Goal: Communication & Community: Answer question/provide support

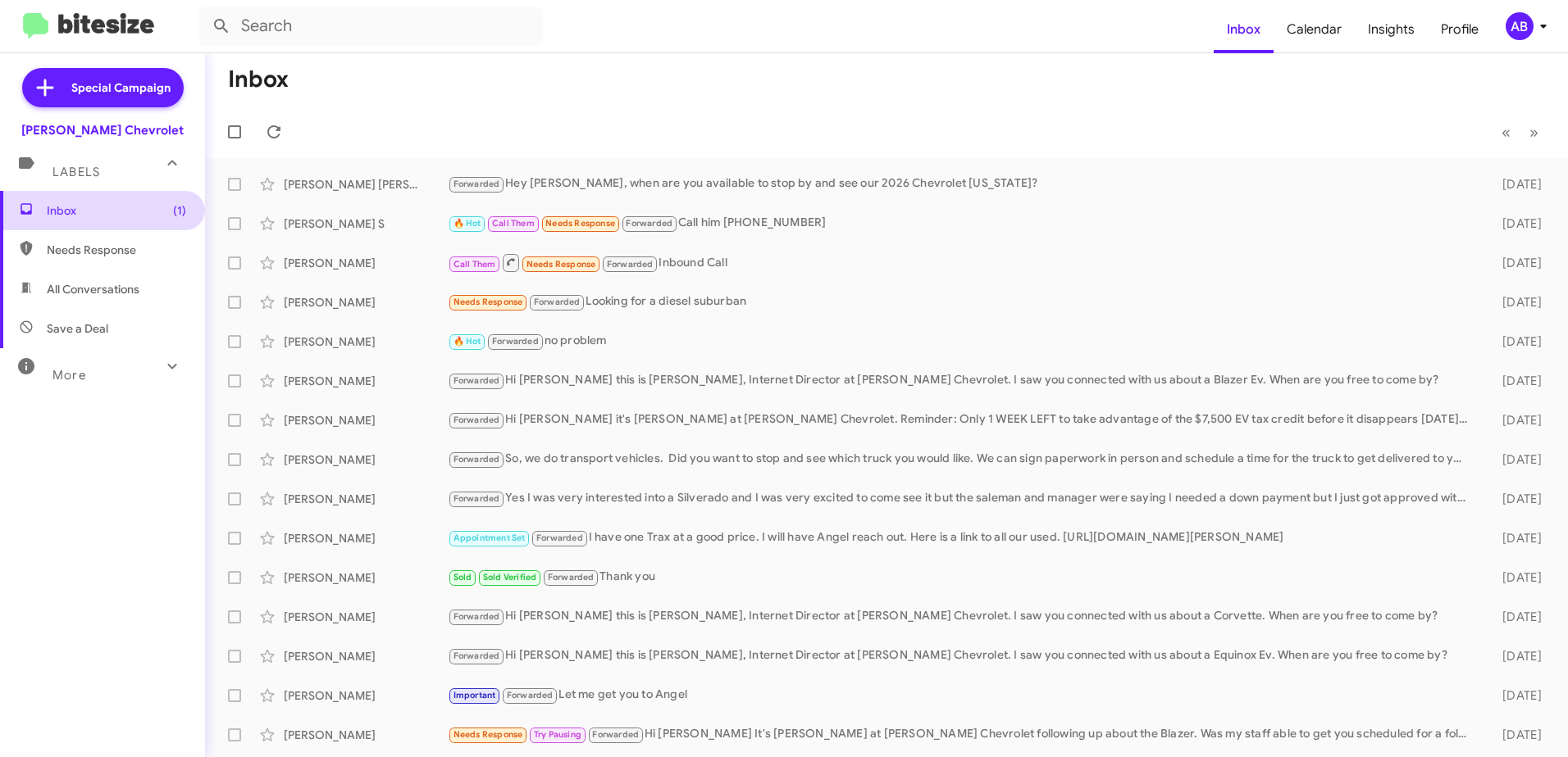
click at [49, 209] on span "Inbox (1)" at bounding box center [116, 211] width 139 height 17
click at [173, 210] on span "(1)" at bounding box center [180, 211] width 13 height 17
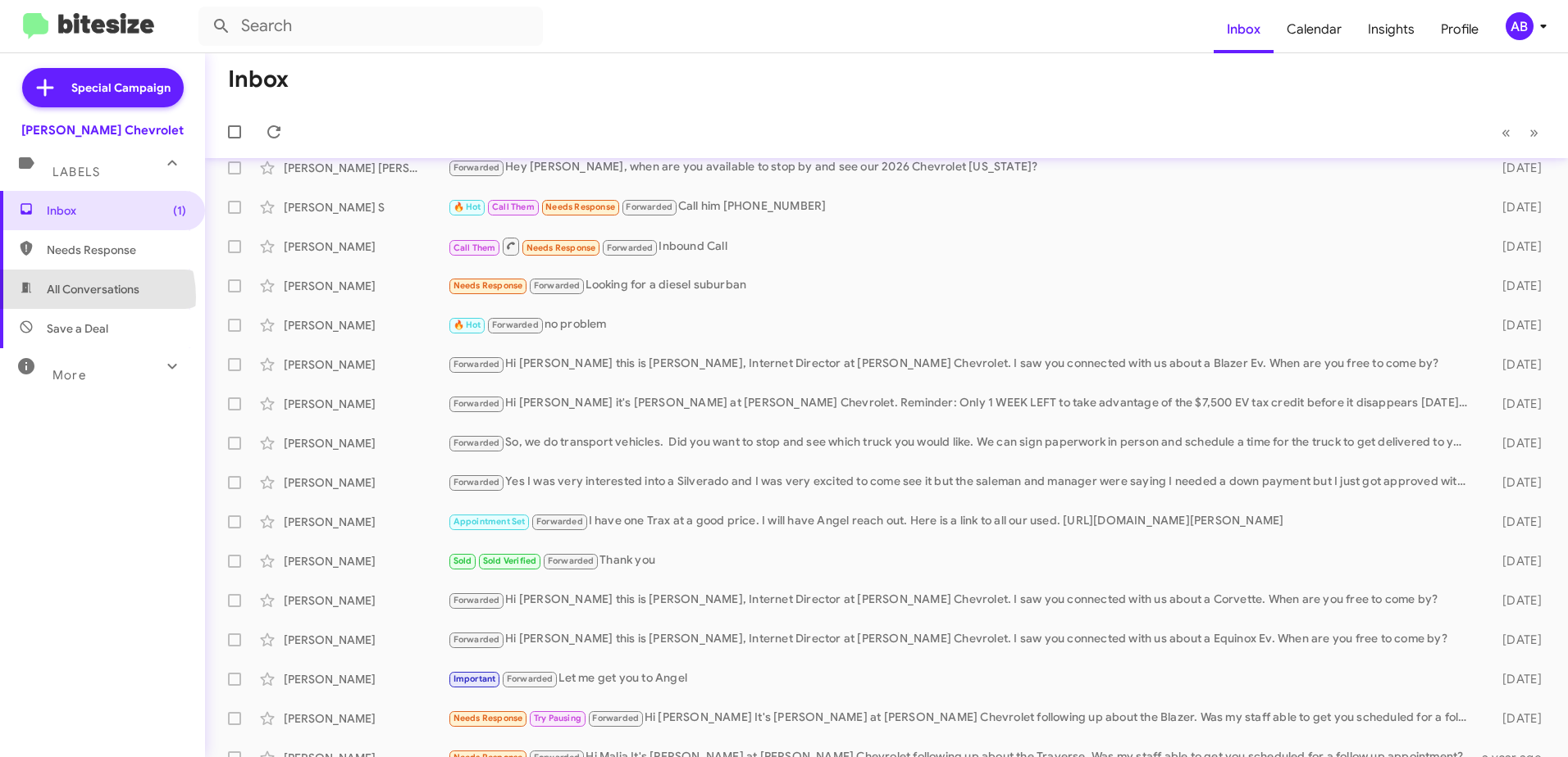
click at [77, 297] on span "All Conversations" at bounding box center [103, 289] width 205 height 39
type input "in:all-conversations"
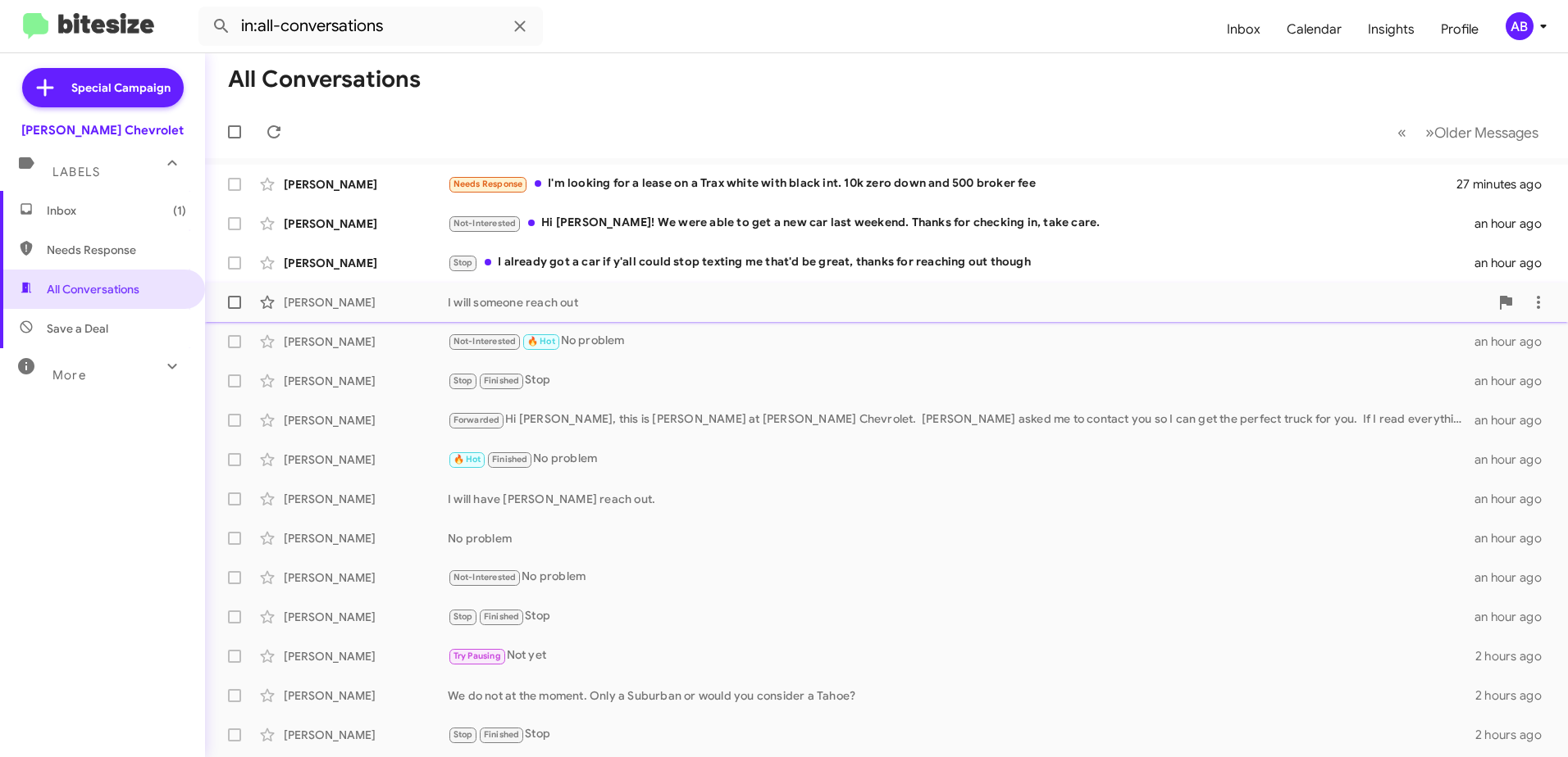
click at [601, 301] on div "I will someone reach out" at bounding box center [968, 303] width 1041 height 17
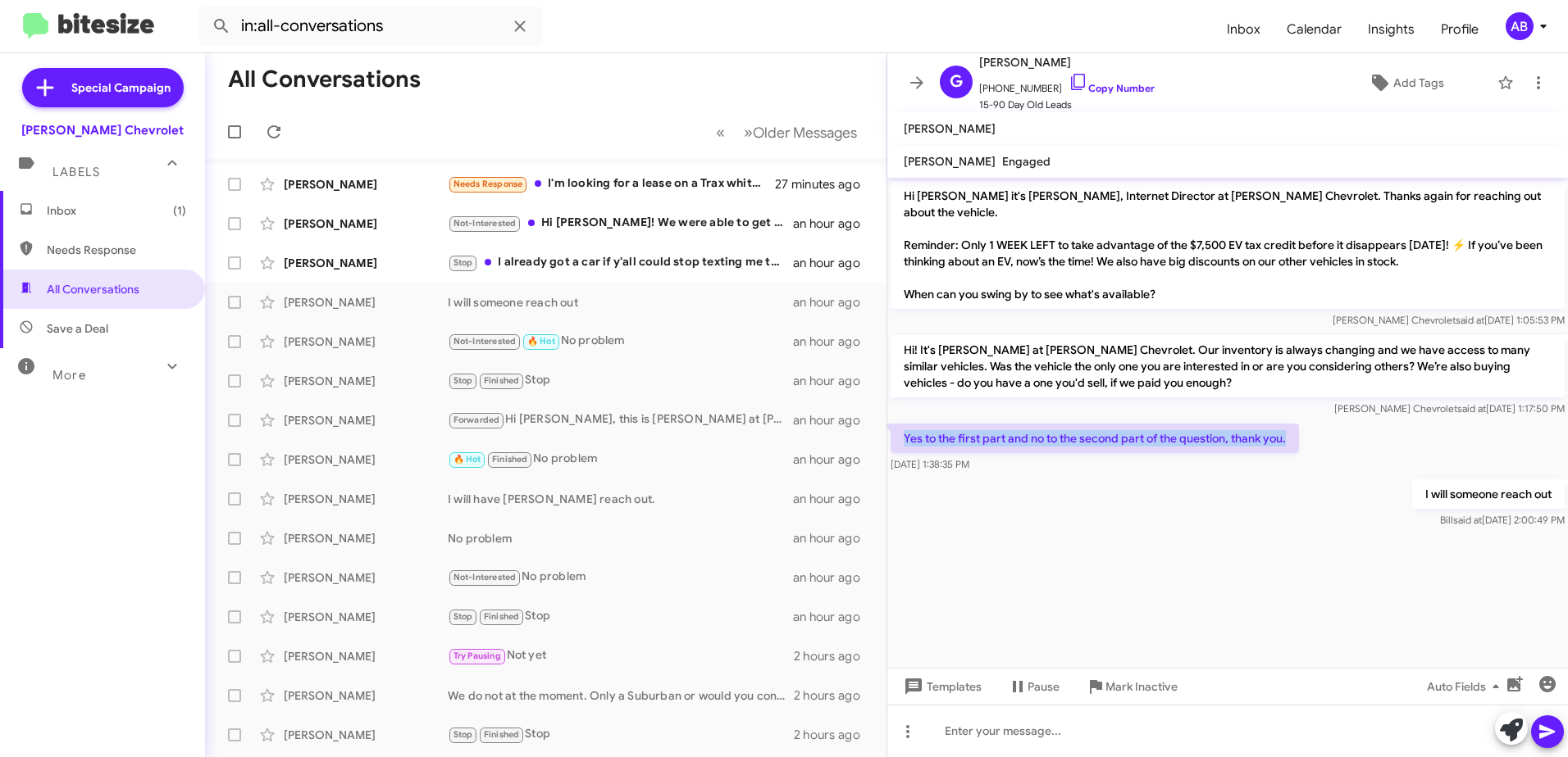
drag, startPoint x: 892, startPoint y: 429, endPoint x: 1387, endPoint y: 421, distance: 495.1
click at [1387, 421] on div "Yes to the first part and no to the second part of the question, thank you. [DA…" at bounding box center [1227, 448] width 680 height 56
drag, startPoint x: 900, startPoint y: 421, endPoint x: 1345, endPoint y: 429, distance: 445.1
click at [1345, 429] on div "Yes to the first part and no to the second part of the question, thank you. [DA…" at bounding box center [1227, 448] width 680 height 56
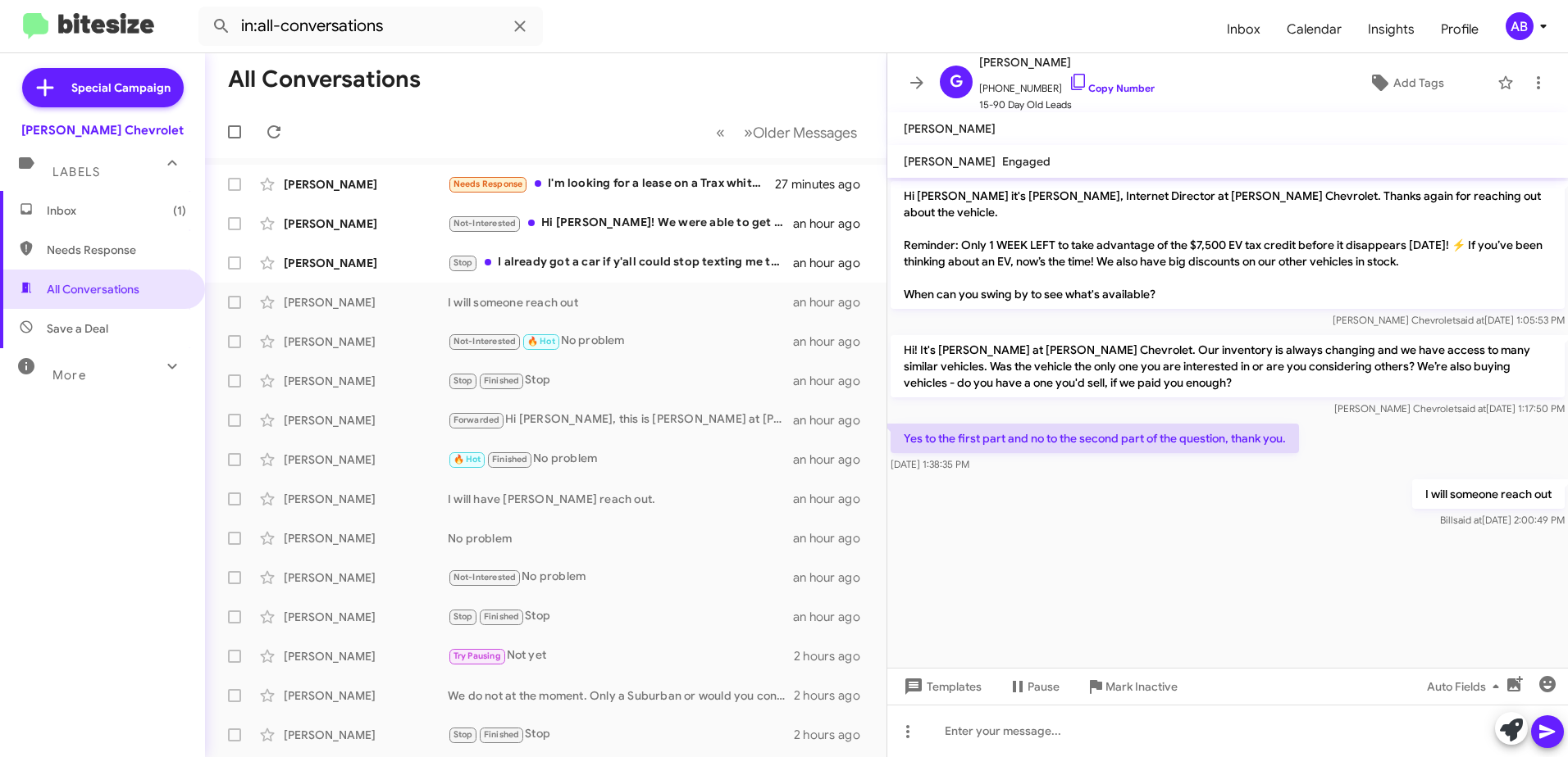
drag, startPoint x: 1345, startPoint y: 429, endPoint x: 1245, endPoint y: 463, distance: 105.6
click at [1245, 477] on div "I will someone reach out [PERSON_NAME] said at [DATE] 2:00:49 PM" at bounding box center [1227, 504] width 680 height 56
drag, startPoint x: 906, startPoint y: 421, endPoint x: 1303, endPoint y: 426, distance: 397.0
click at [1303, 426] on div "Yes to the first part and no to the second part of the question, thank you. [DA…" at bounding box center [1227, 448] width 680 height 56
drag, startPoint x: 1303, startPoint y: 426, endPoint x: 1312, endPoint y: 463, distance: 38.1
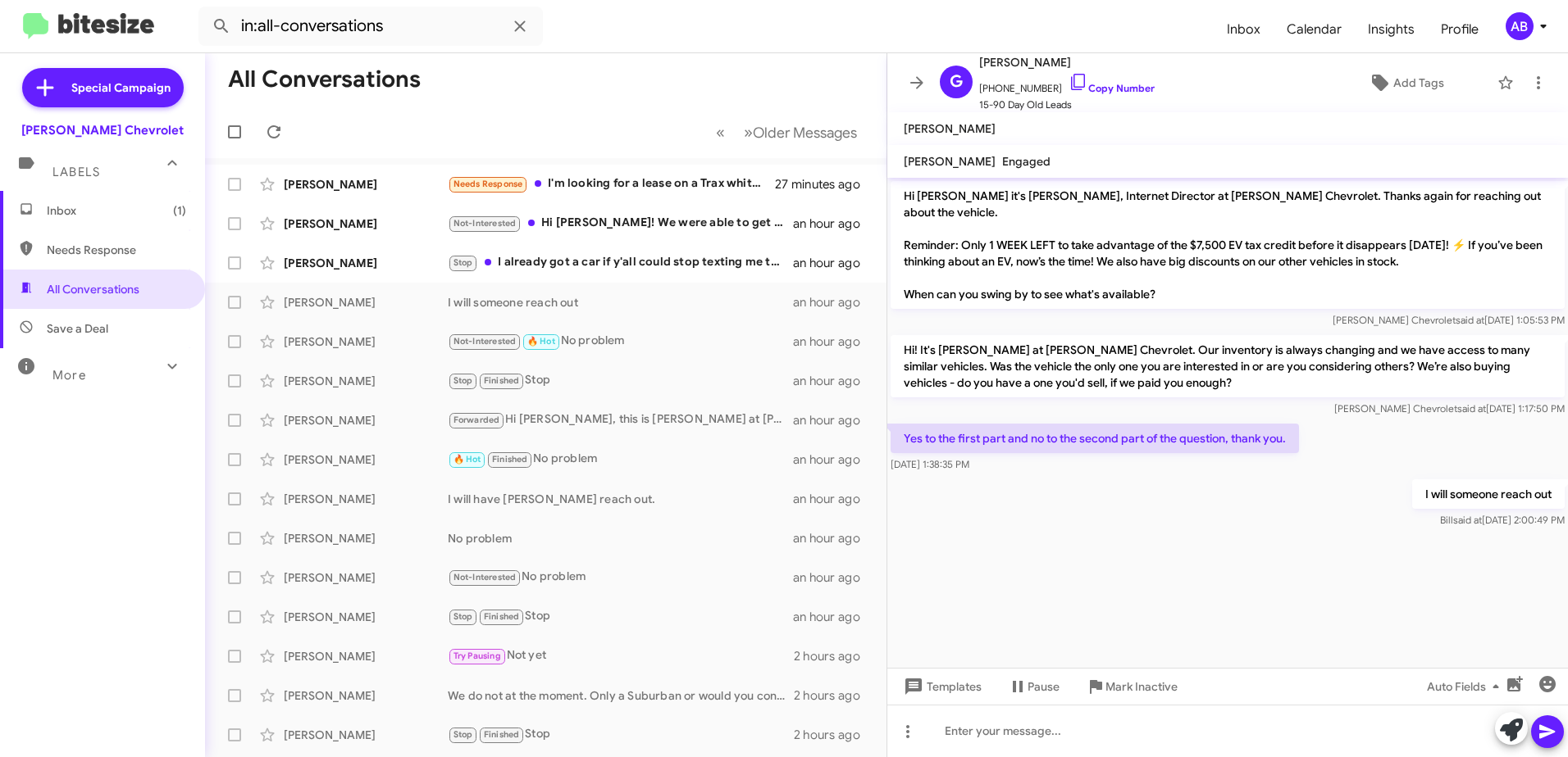
click at [1312, 477] on div "I will someone reach out [PERSON_NAME] said at [DATE] 2:00:49 PM" at bounding box center [1227, 504] width 680 height 56
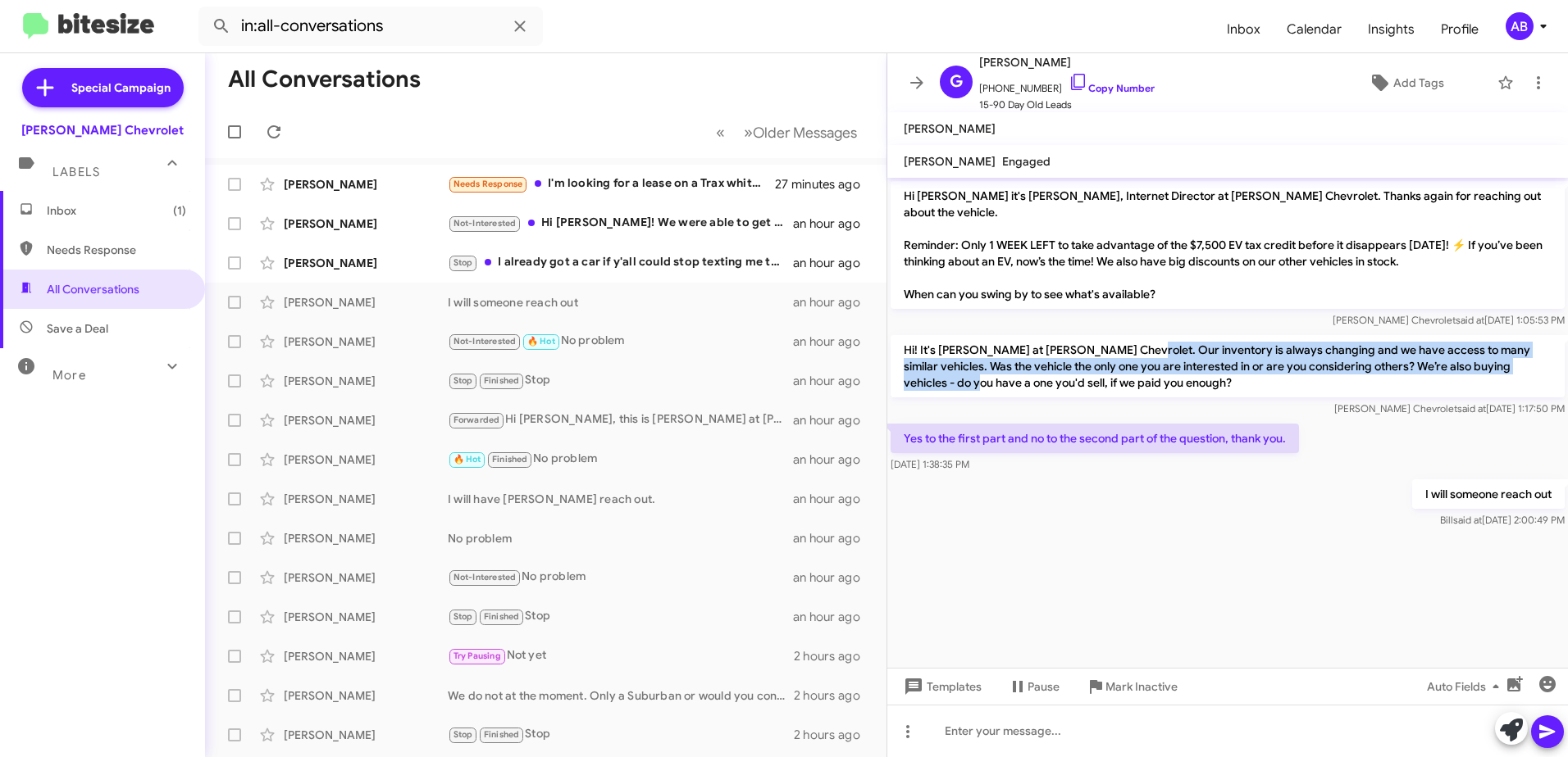
drag, startPoint x: 1117, startPoint y: 335, endPoint x: 1542, endPoint y: 342, distance: 425.1
click at [1542, 342] on p "Hi! It's [PERSON_NAME] at [PERSON_NAME] Chevrolet. Our inventory is always chan…" at bounding box center [1227, 366] width 674 height 63
drag, startPoint x: 1542, startPoint y: 342, endPoint x: 1292, endPoint y: 345, distance: 250.0
click at [1292, 345] on p "Hi! It's [PERSON_NAME] at [PERSON_NAME] Chevrolet. Our inventory is always chan…" at bounding box center [1227, 366] width 674 height 63
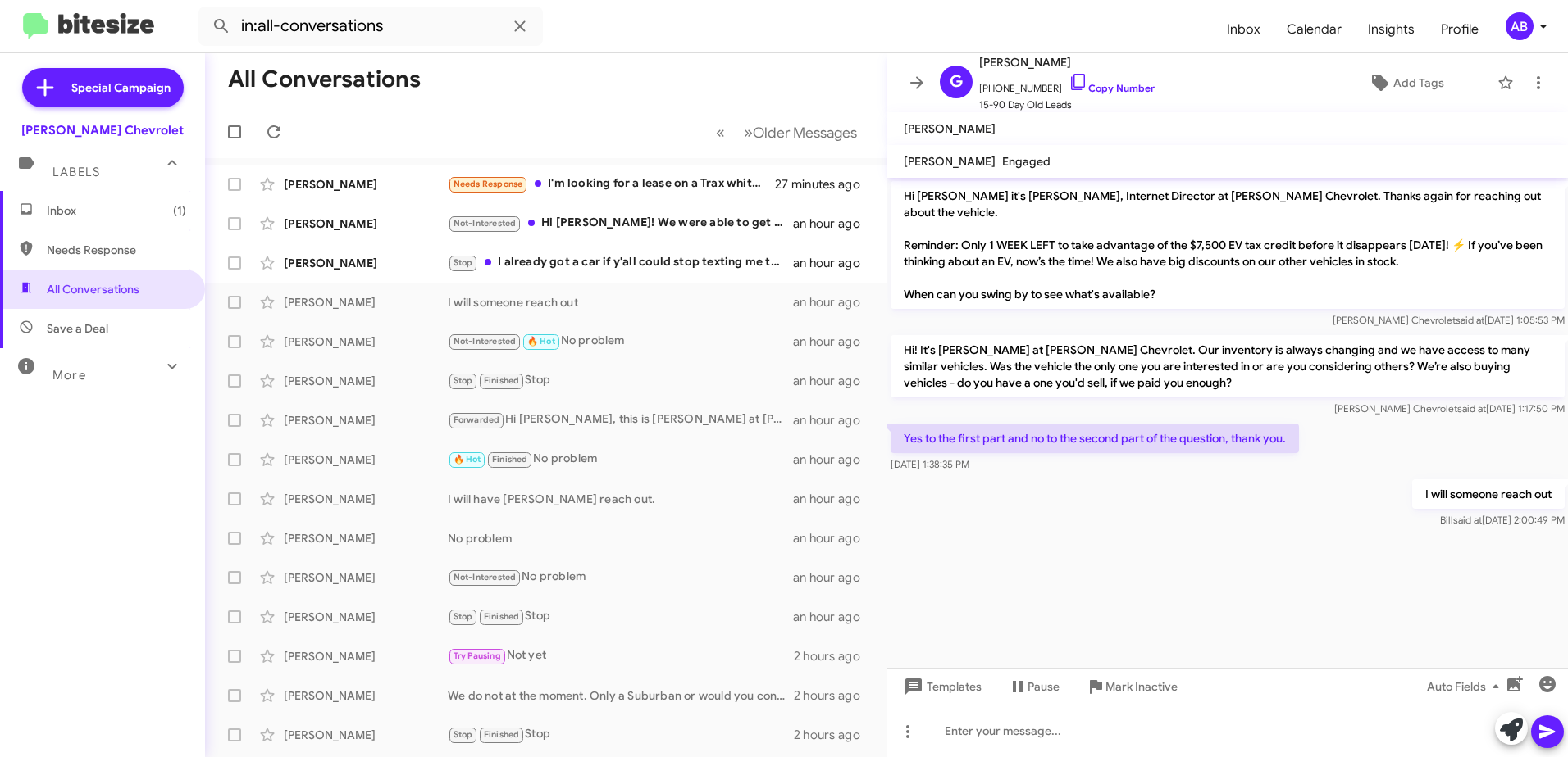
click at [1212, 434] on p "Yes to the first part and no to the second part of the question, thank you." at bounding box center [1094, 438] width 408 height 29
click at [1455, 479] on p "I will someone reach out" at bounding box center [1488, 493] width 153 height 29
drag, startPoint x: 981, startPoint y: 227, endPoint x: 1433, endPoint y: 236, distance: 452.1
click at [1433, 236] on p "Hi [PERSON_NAME] it's [PERSON_NAME], Internet Director at [PERSON_NAME] Chevrol…" at bounding box center [1227, 245] width 674 height 128
drag, startPoint x: 1433, startPoint y: 236, endPoint x: 1408, endPoint y: 240, distance: 25.3
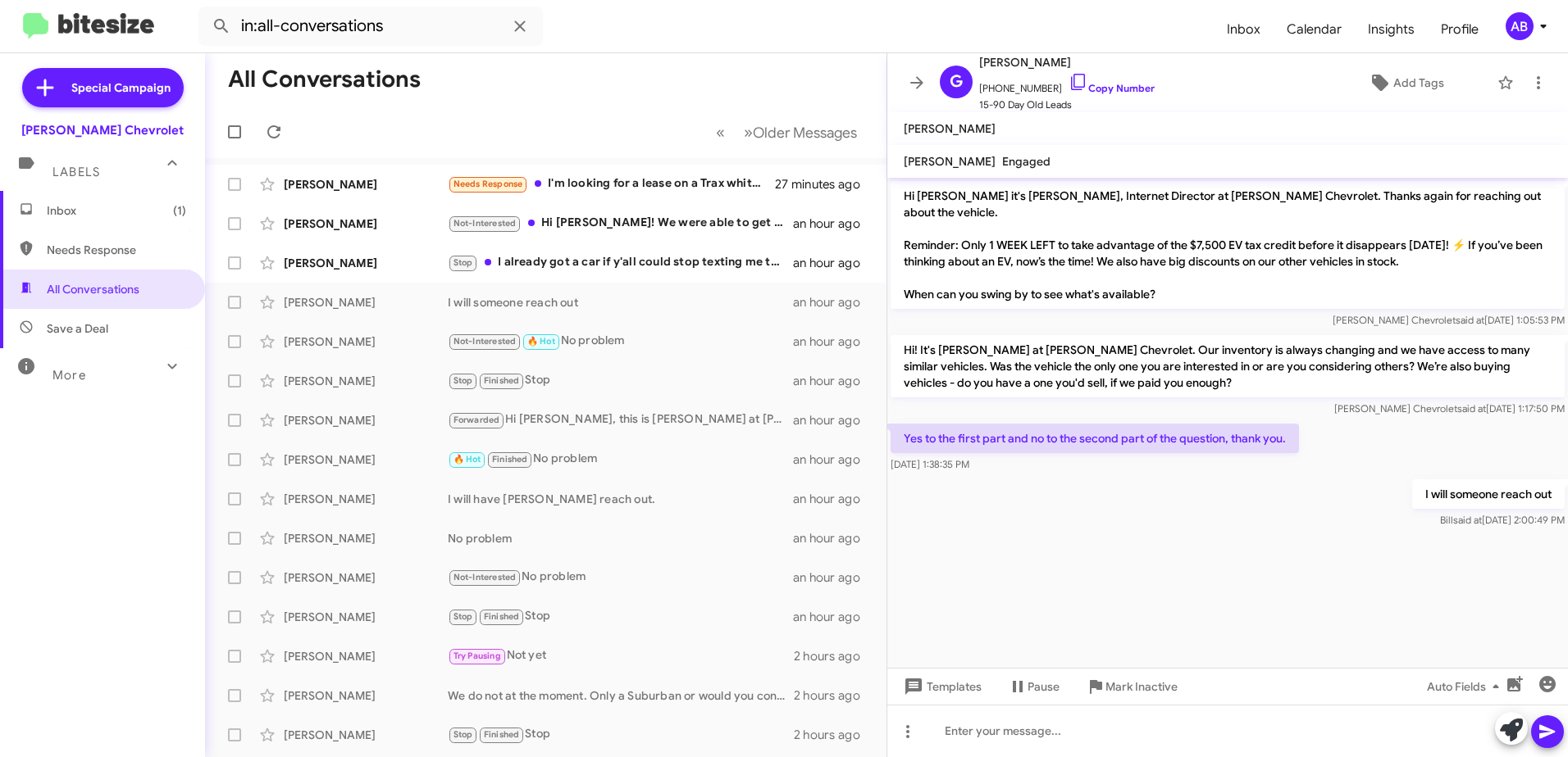
click at [1408, 240] on p "Hi [PERSON_NAME] it's [PERSON_NAME], Internet Director at [PERSON_NAME] Chevrol…" at bounding box center [1227, 245] width 674 height 128
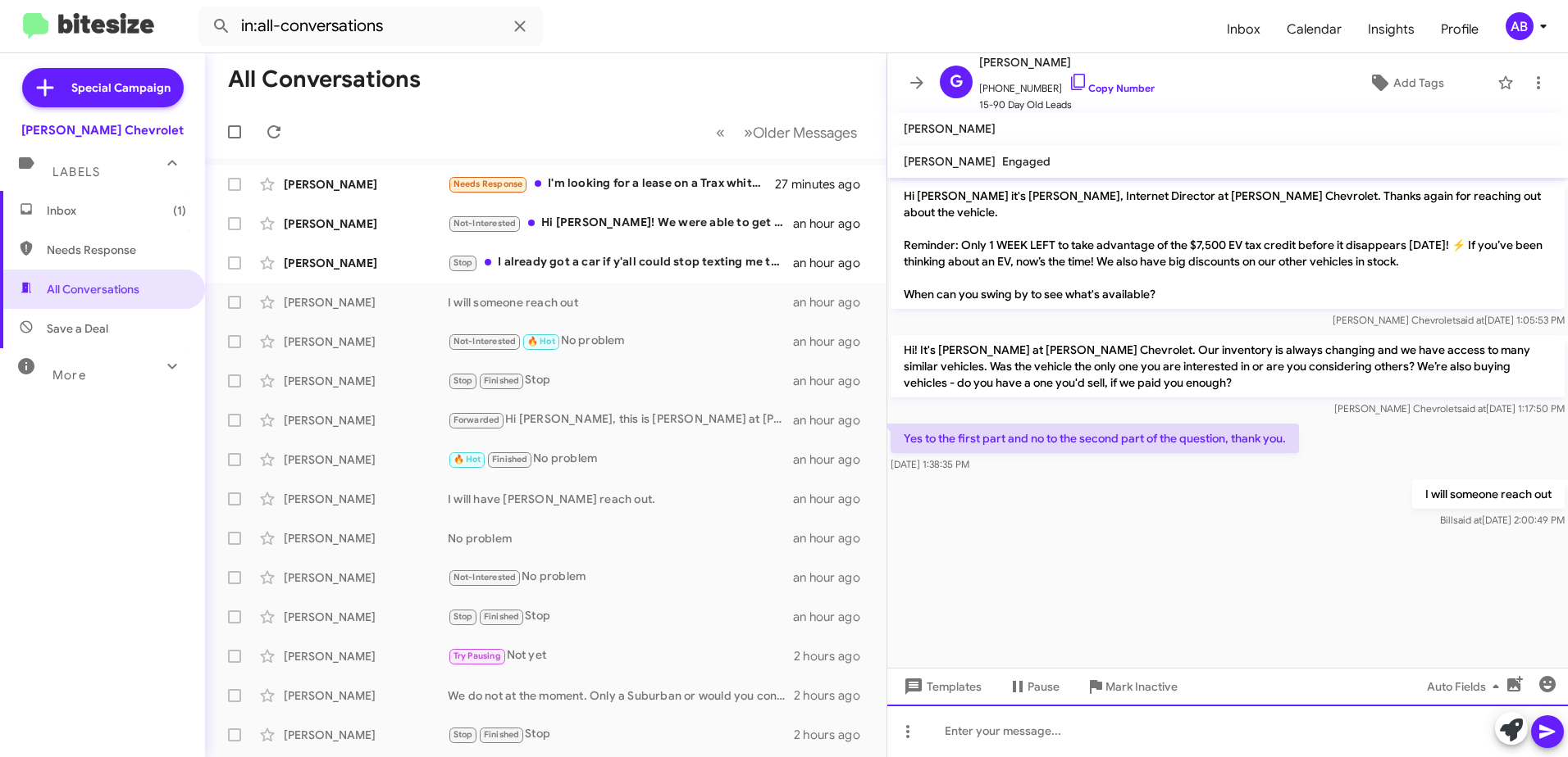
click at [963, 751] on div at bounding box center [1227, 731] width 680 height 53
click at [1224, 725] on div "Hey [PERSON_NAME], this is [PERSON_NAME] from [PERSON_NAME] Chevrolet." at bounding box center [1227, 731] width 680 height 53
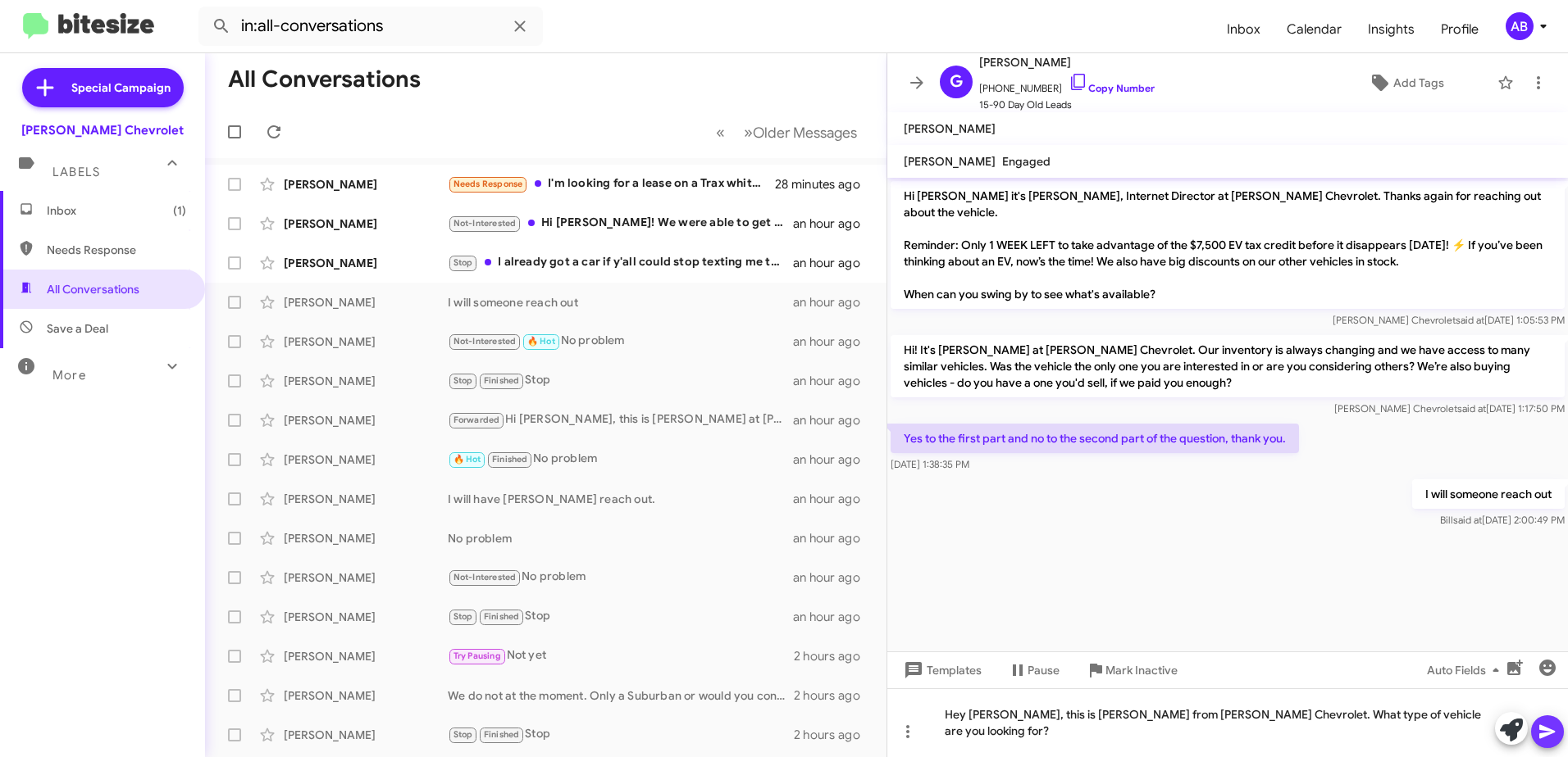
click at [1550, 738] on icon at bounding box center [1547, 732] width 20 height 20
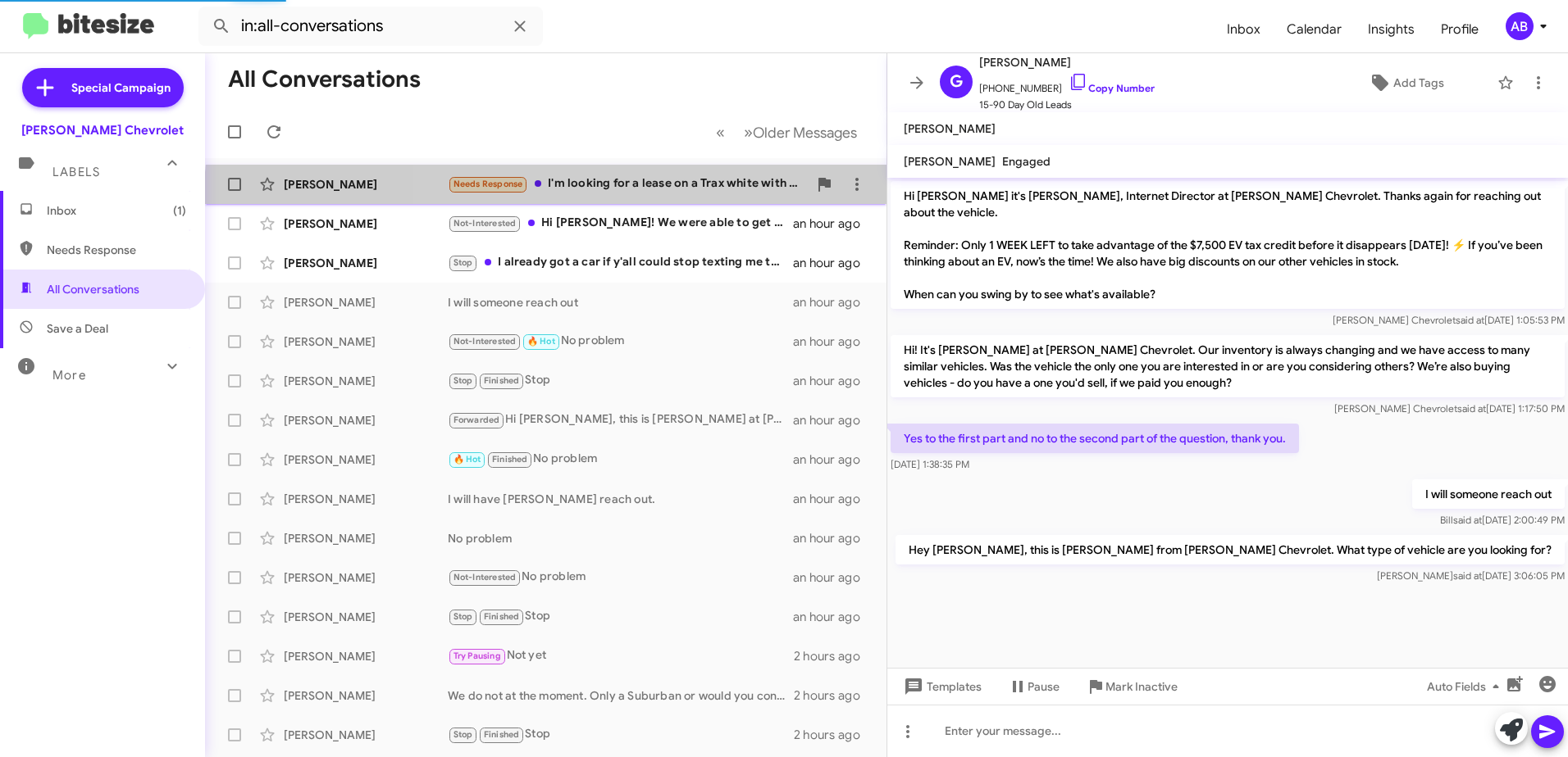
drag, startPoint x: 575, startPoint y: 195, endPoint x: 589, endPoint y: 191, distance: 14.6
click at [578, 194] on div "[PERSON_NAME] Needs Response I'm looking for a lease on a Trax white with black…" at bounding box center [545, 184] width 655 height 33
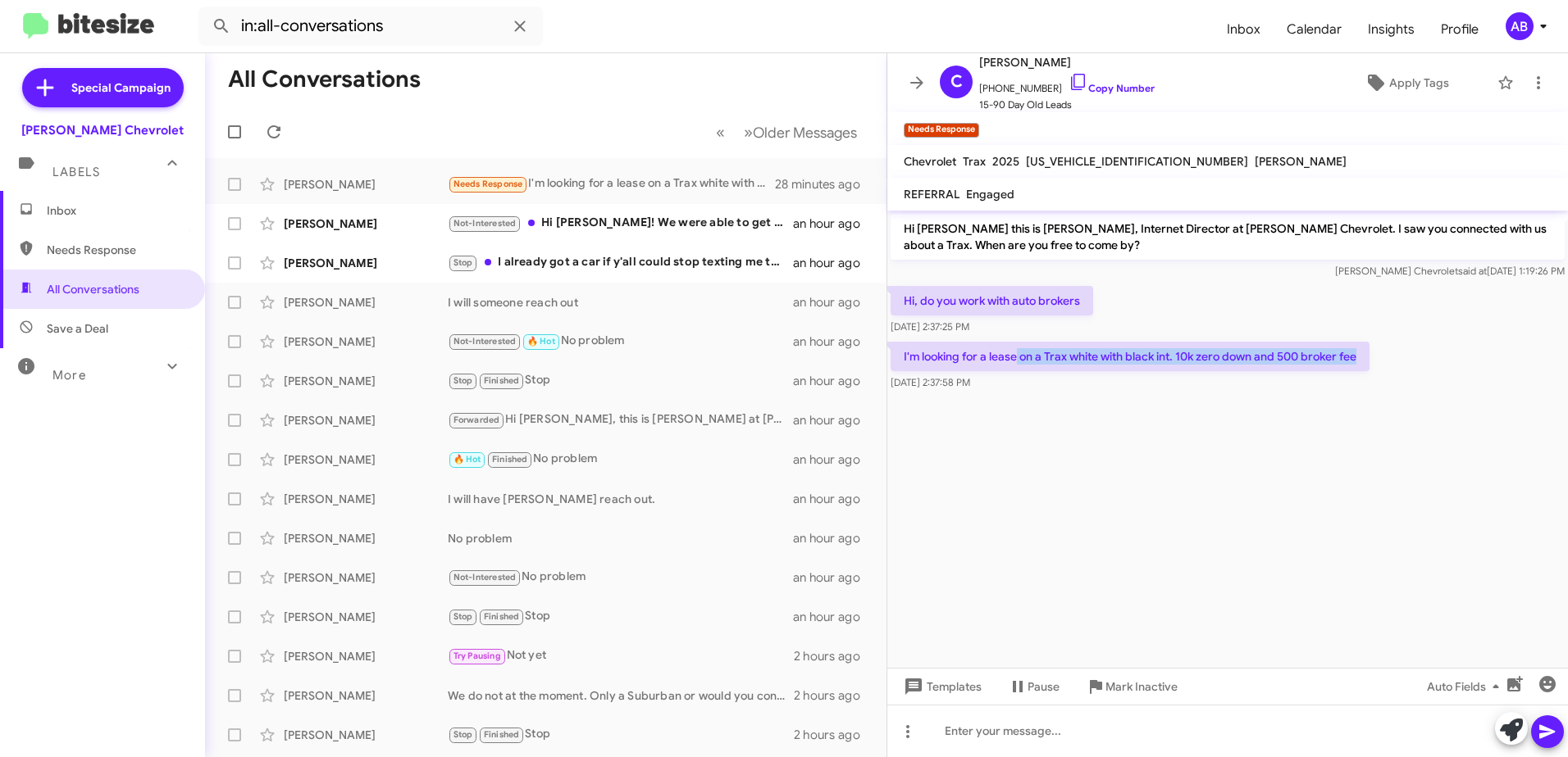
drag, startPoint x: 1017, startPoint y: 361, endPoint x: 1396, endPoint y: 365, distance: 379.0
click at [1396, 365] on div "I'm looking for a lease on a Trax white with black int. 10k zero down and 500 b…" at bounding box center [1227, 366] width 680 height 56
drag, startPoint x: 1396, startPoint y: 365, endPoint x: 1078, endPoint y: 348, distance: 318.5
click at [1078, 348] on p "I'm looking for a lease on a Trax white with black int. 10k zero down and 500 b…" at bounding box center [1129, 356] width 478 height 29
drag, startPoint x: 899, startPoint y: 305, endPoint x: 1144, endPoint y: 317, distance: 245.3
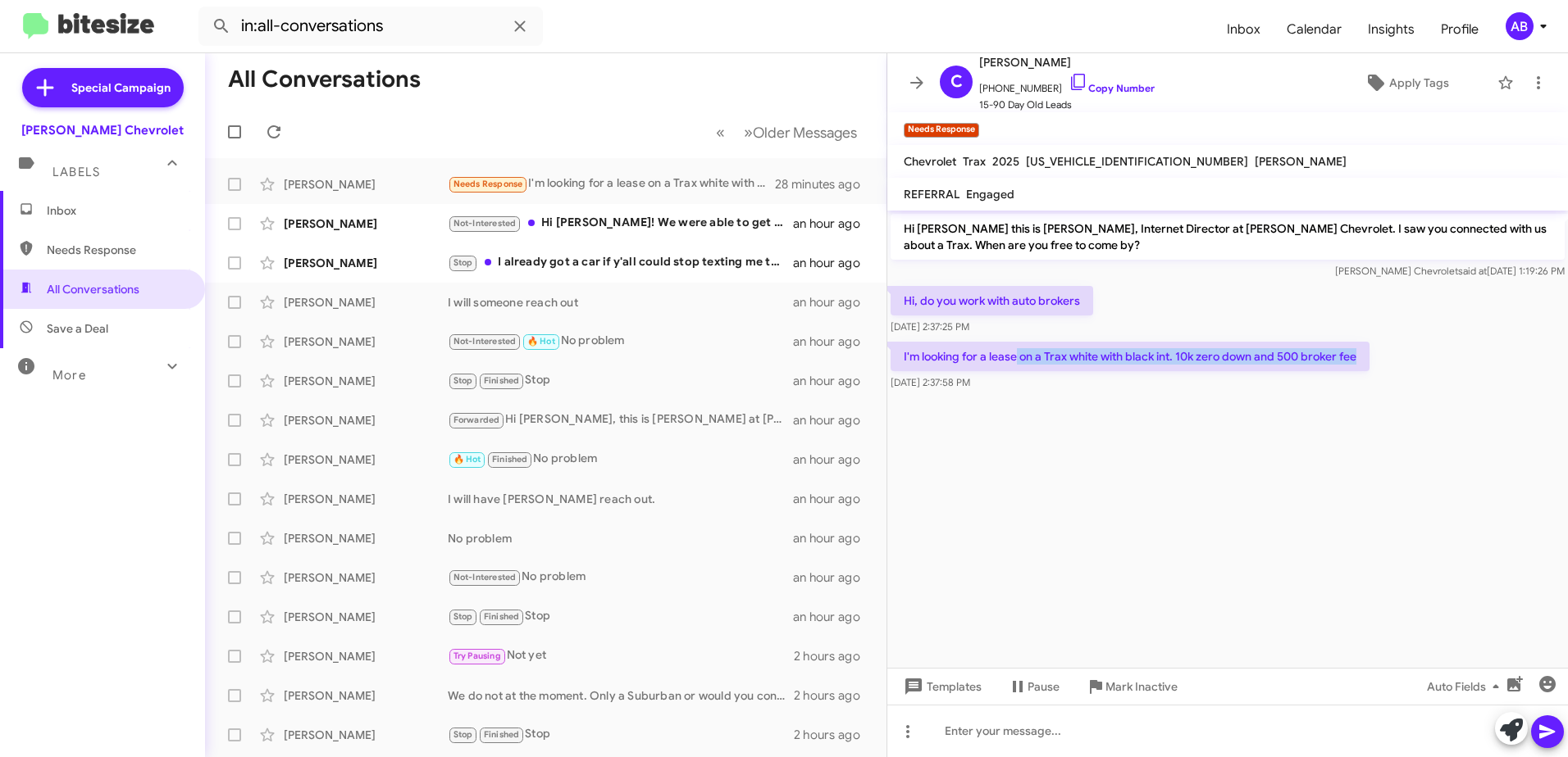
click at [1144, 317] on div "Hi, do you work with auto brokers [DATE] 2:37:25 PM" at bounding box center [1227, 310] width 680 height 56
drag, startPoint x: 1144, startPoint y: 317, endPoint x: 1082, endPoint y: 410, distance: 111.8
click at [1082, 410] on cdk-virtual-scroll-viewport "Hi [PERSON_NAME] this is [PERSON_NAME], Internet Director at [PERSON_NAME] Chev…" at bounding box center [1227, 439] width 680 height 457
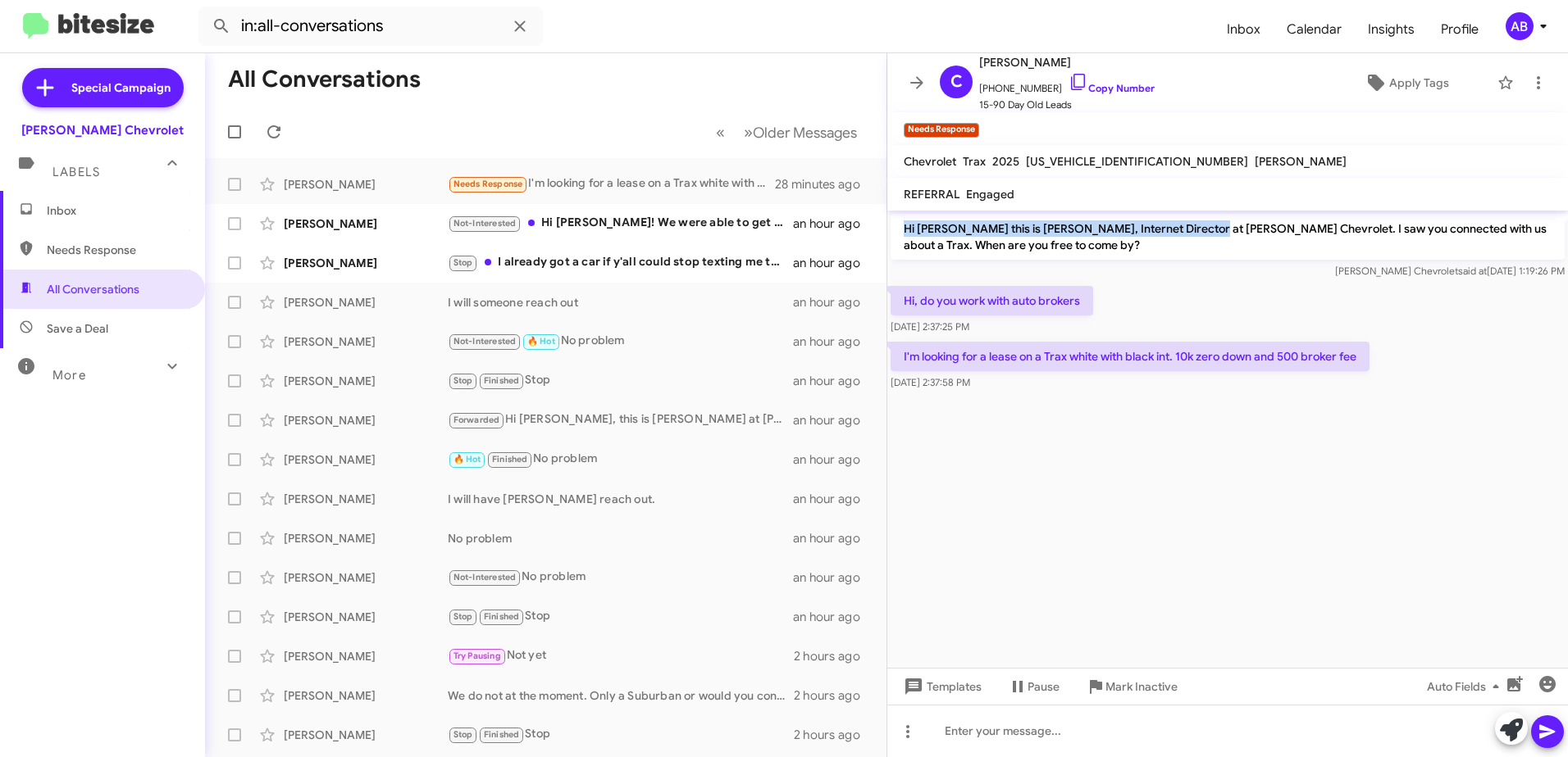
drag, startPoint x: 907, startPoint y: 231, endPoint x: 1218, endPoint y: 240, distance: 311.1
click at [1218, 240] on p "Hi [PERSON_NAME] this is [PERSON_NAME], Internet Director at [PERSON_NAME] Chev…" at bounding box center [1227, 236] width 674 height 46
drag, startPoint x: 1218, startPoint y: 240, endPoint x: 1080, endPoint y: 331, distance: 165.3
click at [1080, 331] on div "[DATE] 2:37:25 PM" at bounding box center [991, 327] width 203 height 17
click at [564, 294] on div "[PERSON_NAME] I will someone reach out an hour ago" at bounding box center [545, 302] width 655 height 33
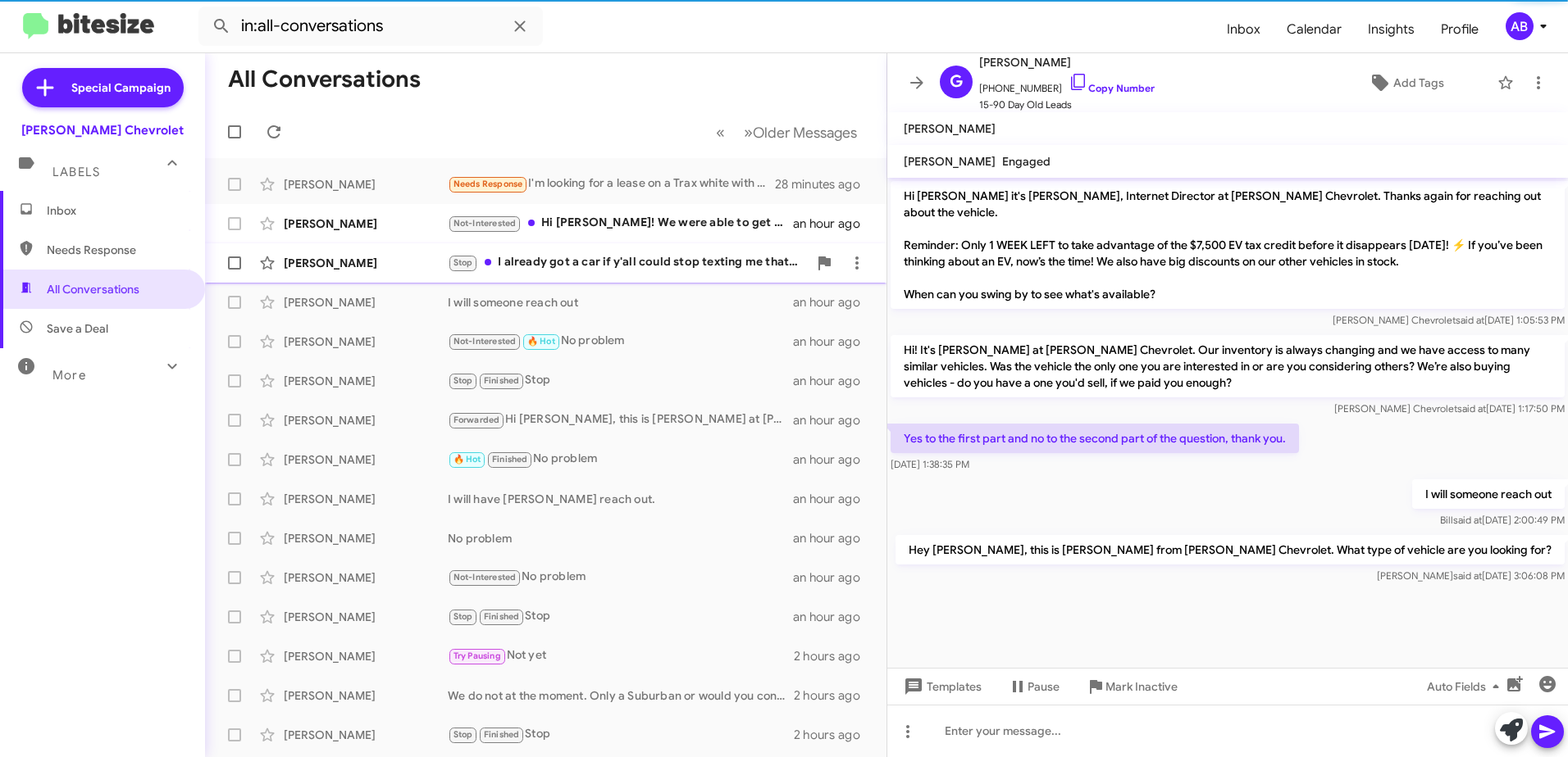
click at [589, 271] on div "Stop I already got a car if y'all could stop texting me that'd be great, thanks…" at bounding box center [627, 262] width 360 height 19
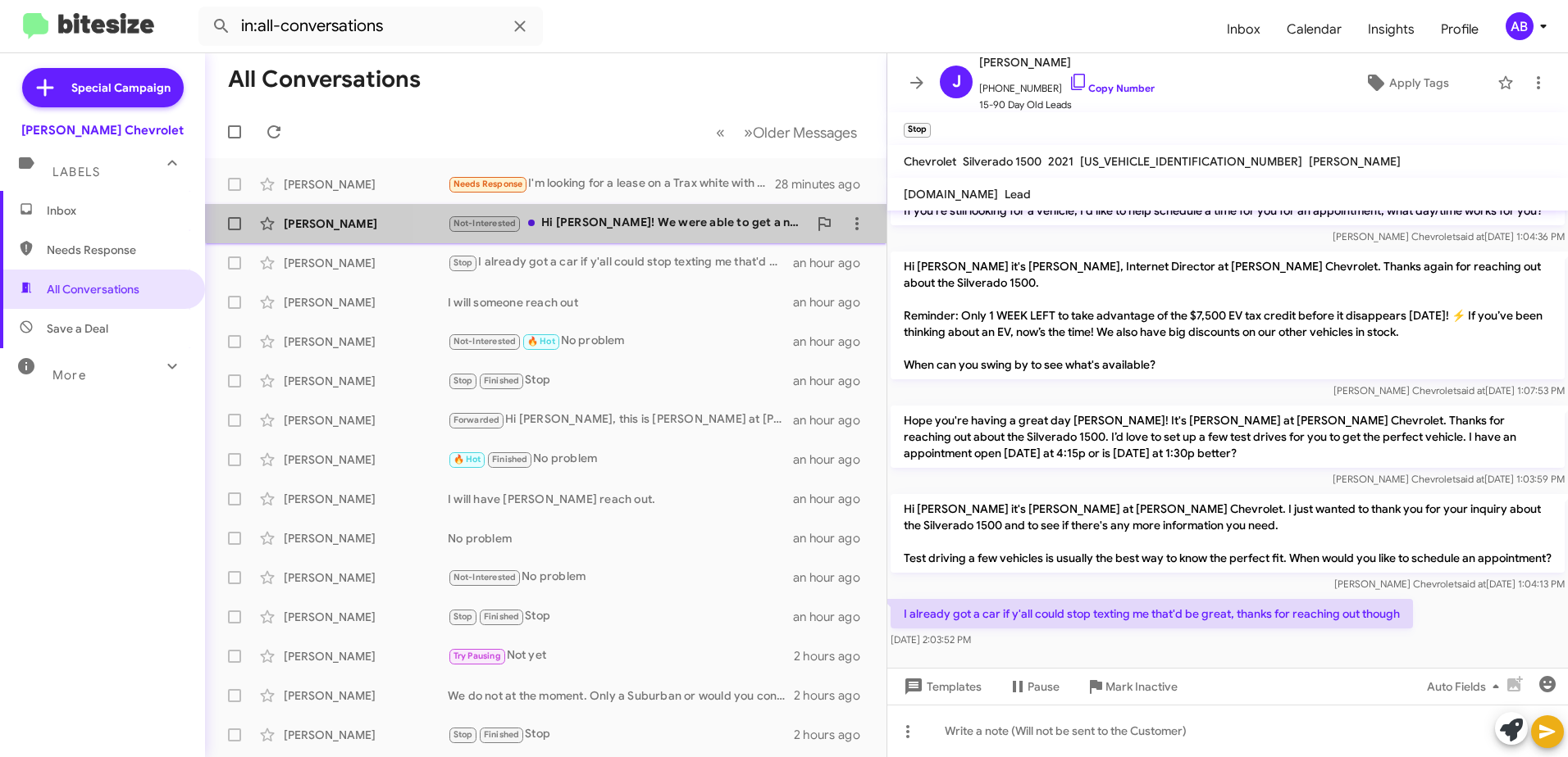
click at [584, 216] on div "Not-Interested Hi [PERSON_NAME]! We were able to get a new car last weekend. Th…" at bounding box center [627, 223] width 360 height 19
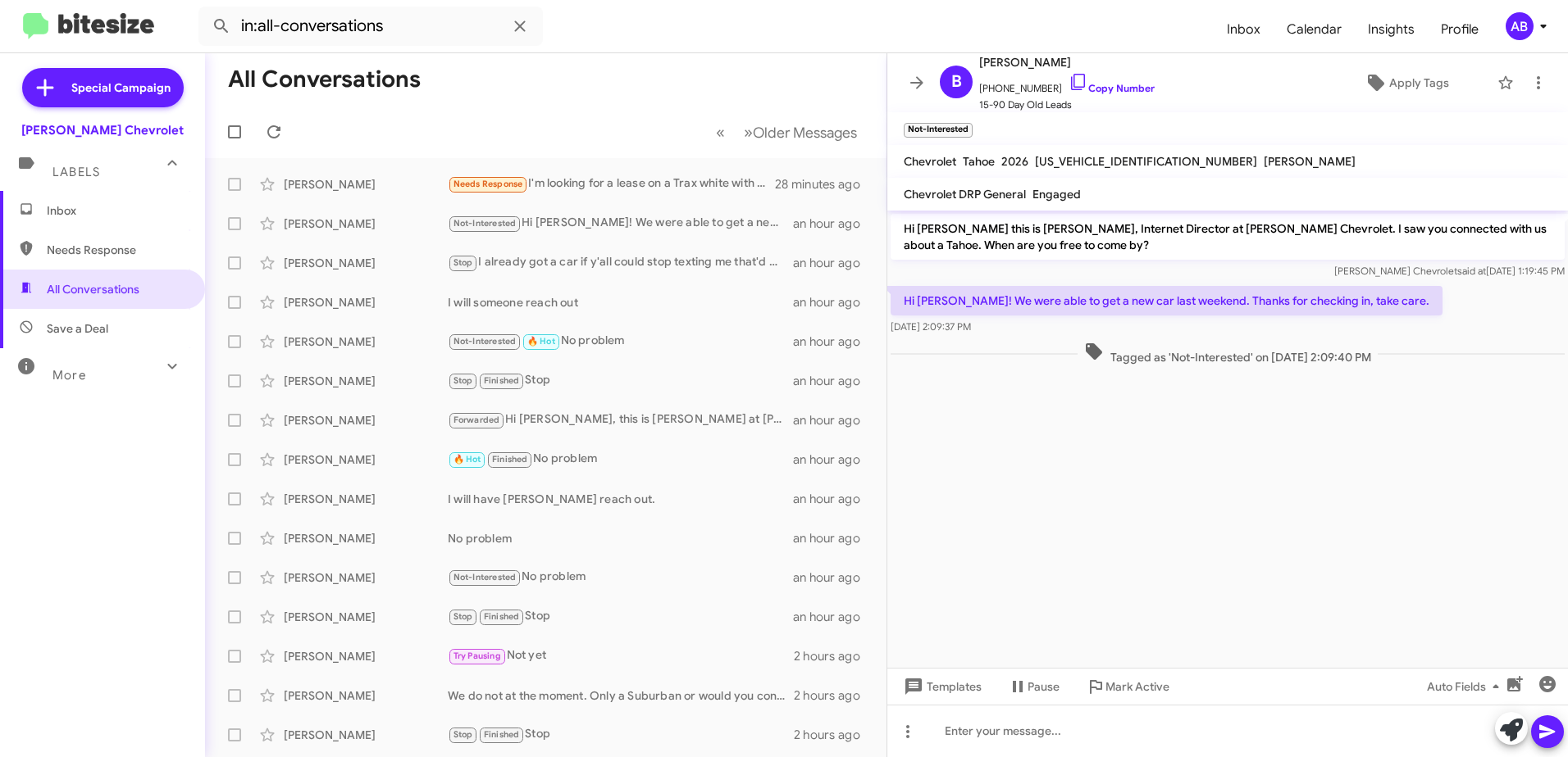
drag, startPoint x: 1029, startPoint y: 310, endPoint x: 1564, endPoint y: 272, distance: 536.3
click at [1564, 272] on div "Hi [PERSON_NAME] this is [PERSON_NAME], Internet Director at [PERSON_NAME] Chev…" at bounding box center [1227, 290] width 680 height 159
drag, startPoint x: 1564, startPoint y: 272, endPoint x: 1412, endPoint y: 299, distance: 154.4
click at [1412, 299] on div "Hi [PERSON_NAME]! We were able to get a new car last weekend. Thanks for checki…" at bounding box center [1227, 310] width 680 height 56
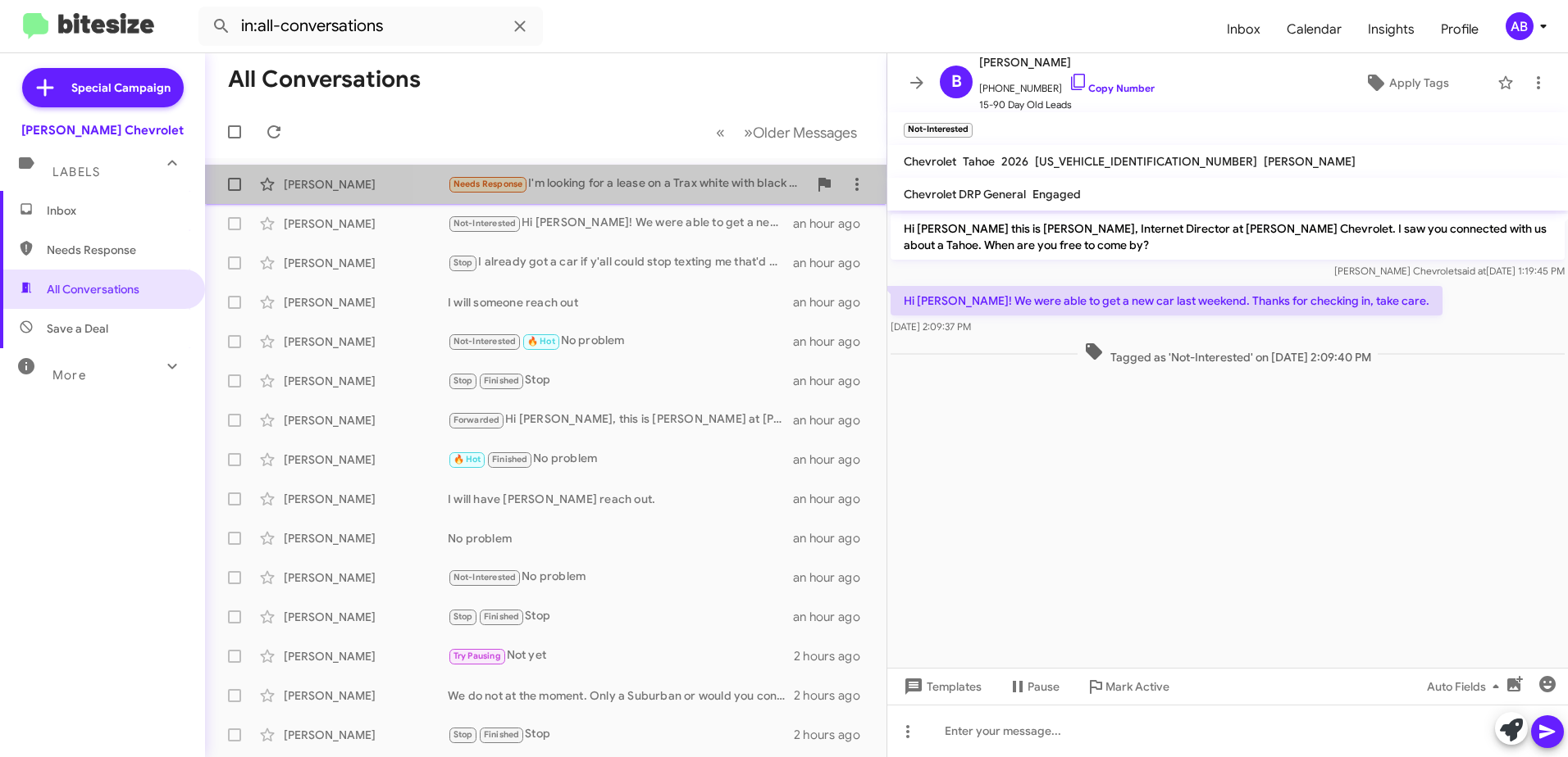
click at [594, 182] on div "Needs Response I'm looking for a lease on a Trax white with black int. 10k zero…" at bounding box center [627, 184] width 360 height 19
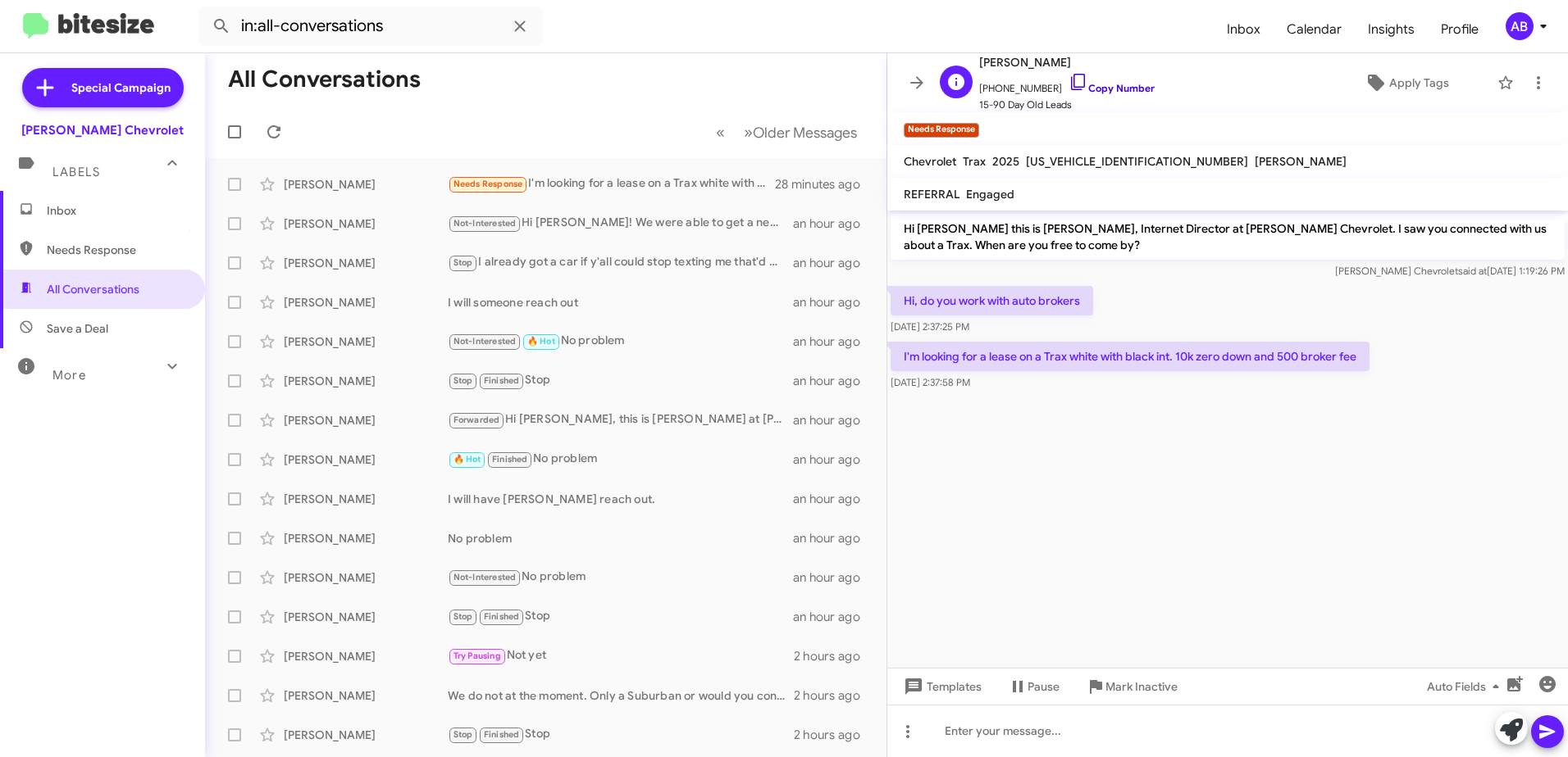
click at [1100, 83] on link "Copy Number" at bounding box center [1111, 88] width 86 height 13
